Goal: Task Accomplishment & Management: Manage account settings

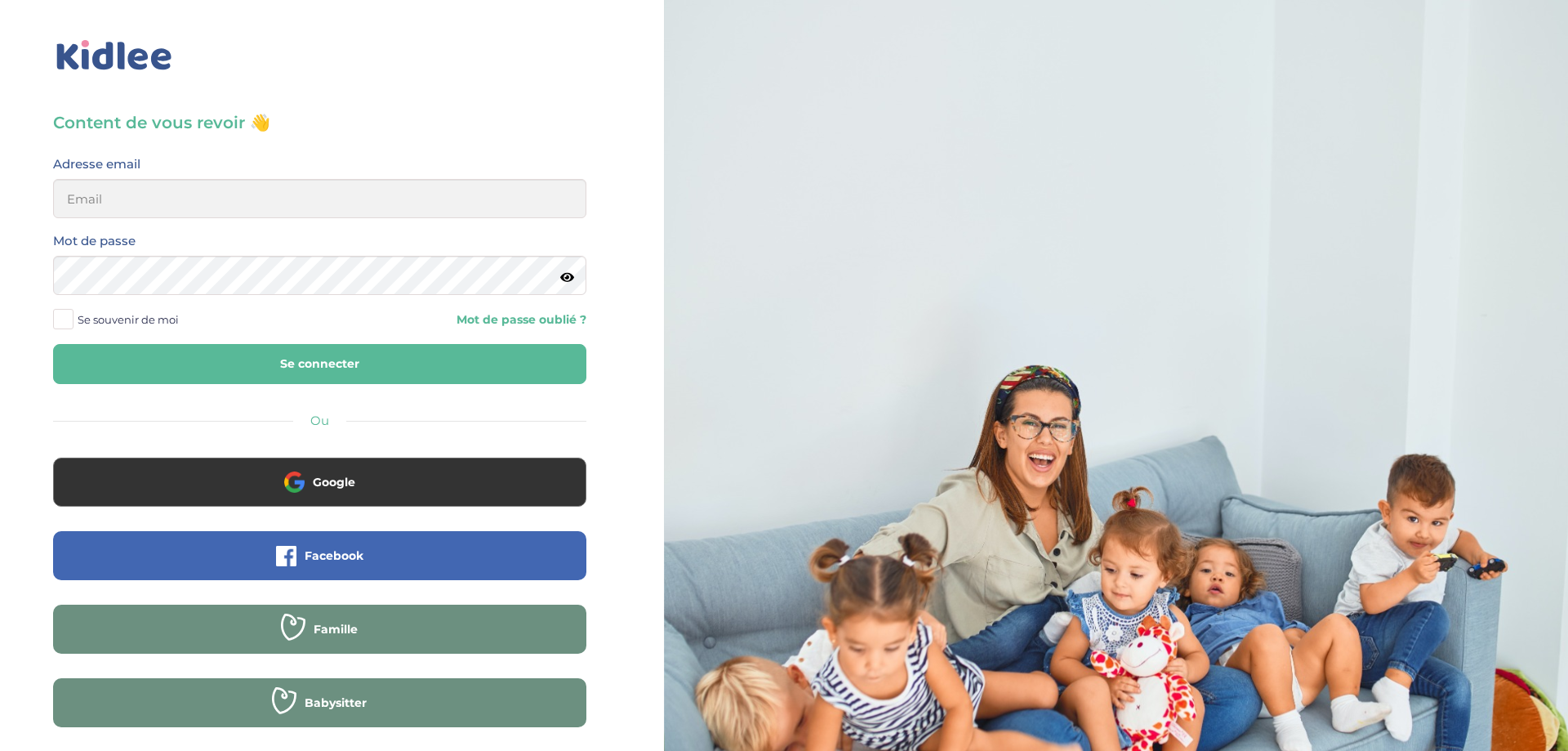
drag, startPoint x: 400, startPoint y: 173, endPoint x: 387, endPoint y: 205, distance: 34.5
click at [400, 173] on div "Adresse email" at bounding box center [320, 186] width 533 height 65
click at [386, 205] on input "email" at bounding box center [320, 199] width 533 height 39
type input "[EMAIL_ADDRESS][DOMAIN_NAME]"
click at [387, 370] on button "Se connecter" at bounding box center [320, 363] width 533 height 40
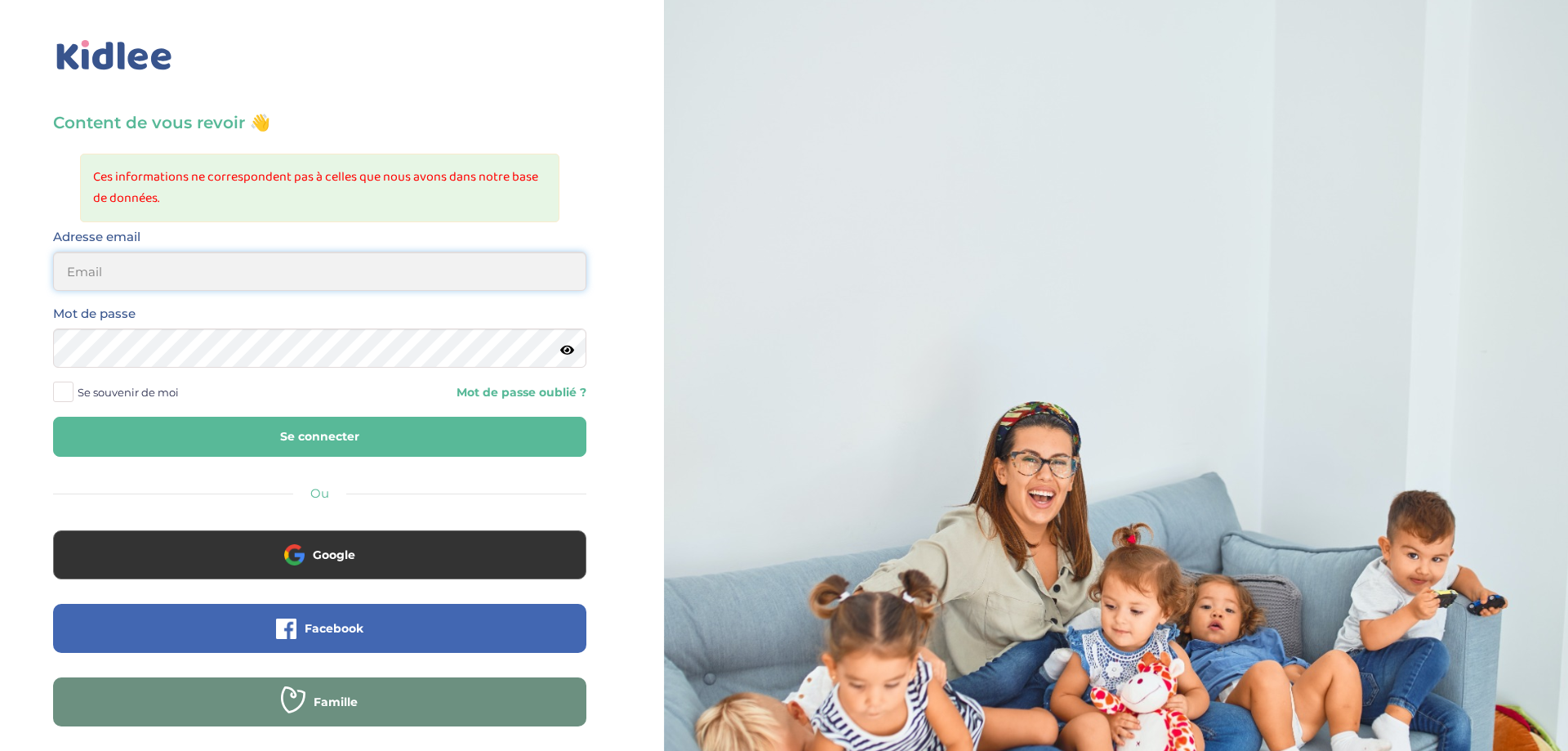
click at [191, 267] on input "email" at bounding box center [320, 271] width 533 height 39
type input "[EMAIL_ADDRESS][DOMAIN_NAME]"
click at [407, 435] on button "Se connecter" at bounding box center [320, 437] width 533 height 40
